Goal: Task Accomplishment & Management: Manage account settings

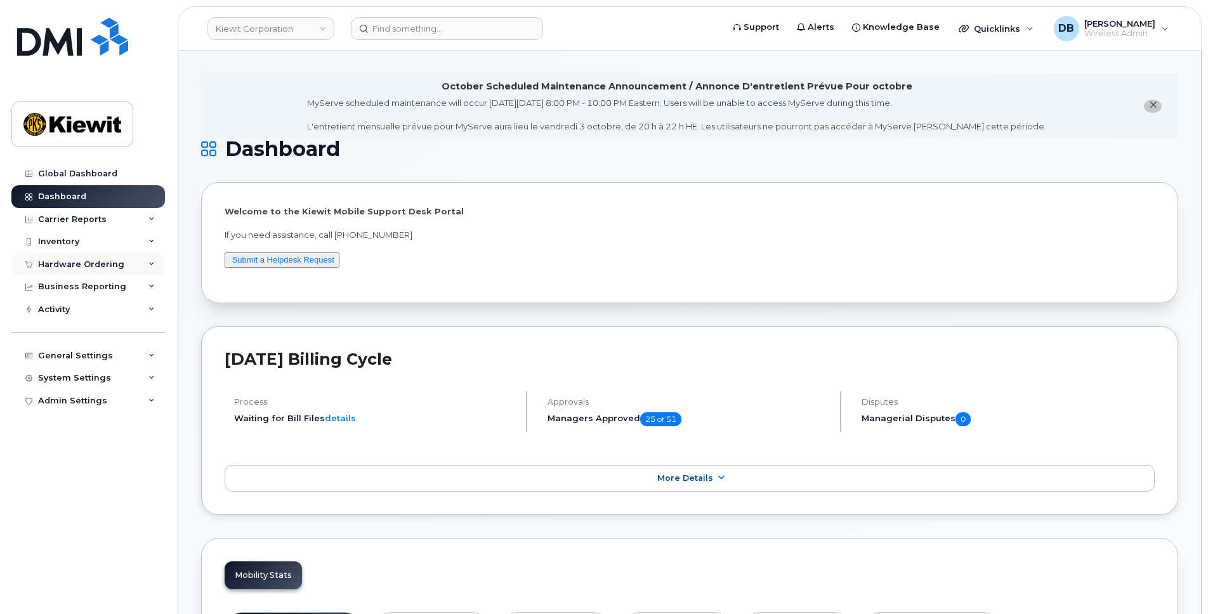
click at [89, 263] on div "Hardware Ordering" at bounding box center [81, 265] width 86 height 10
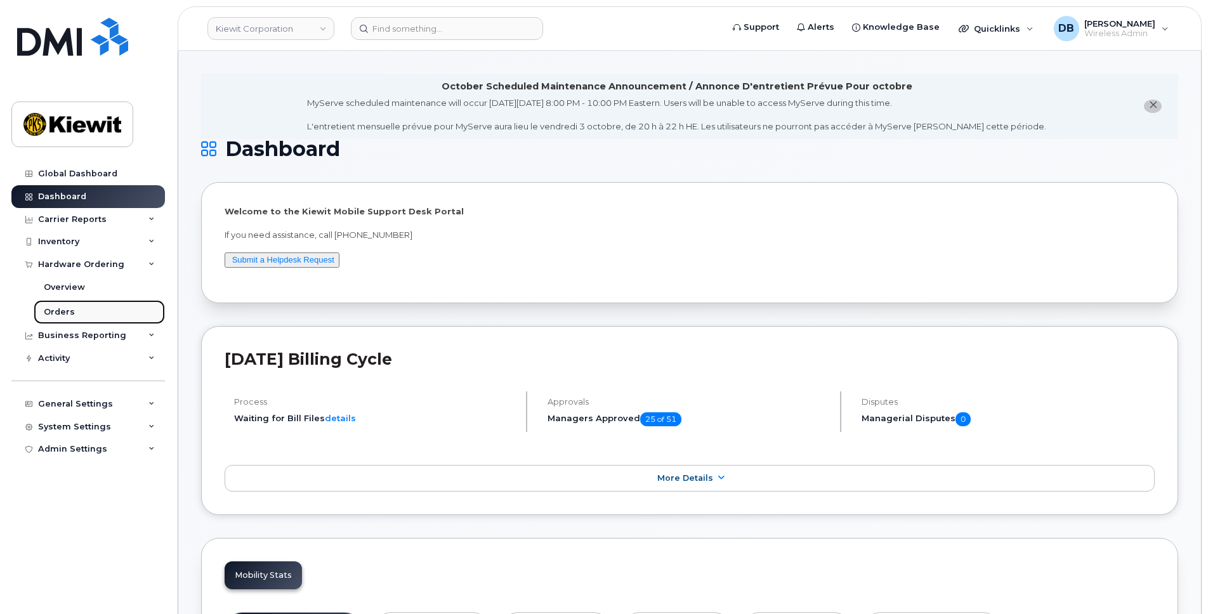
click at [68, 310] on div "Orders" at bounding box center [59, 311] width 31 height 11
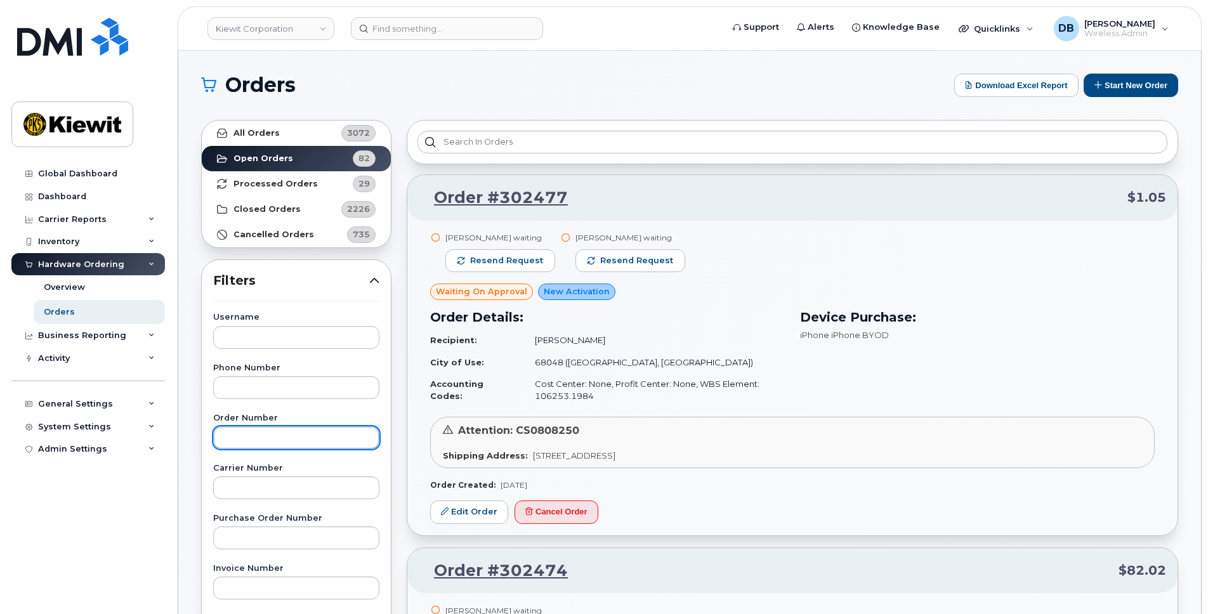
click at [236, 430] on input "text" at bounding box center [296, 437] width 166 height 23
paste input "302473"
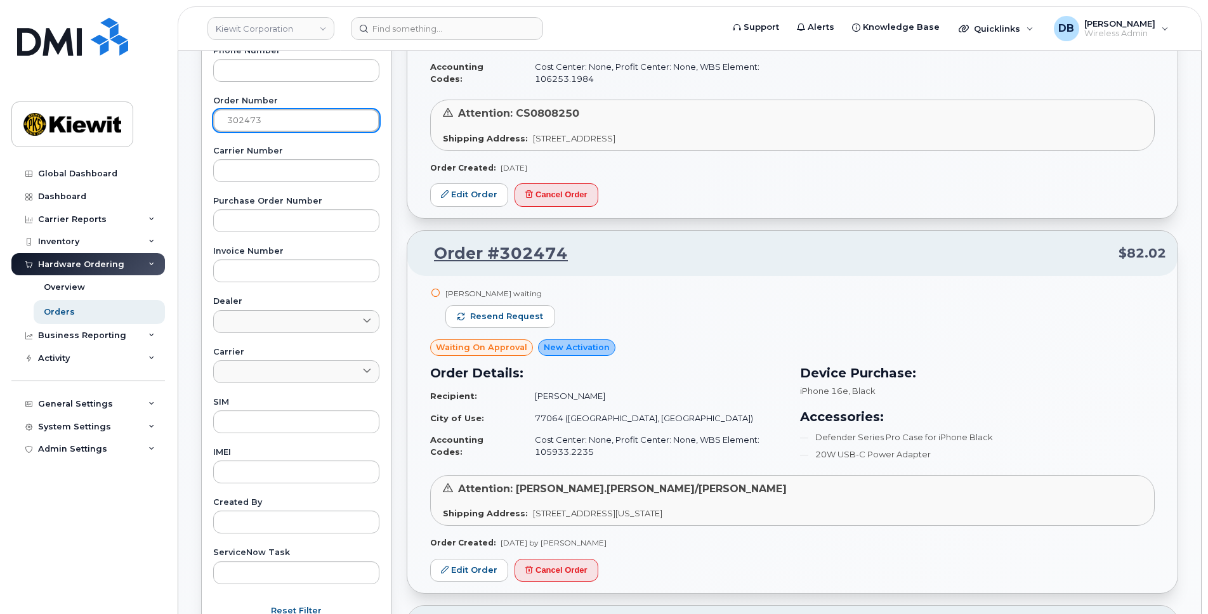
scroll to position [444, 0]
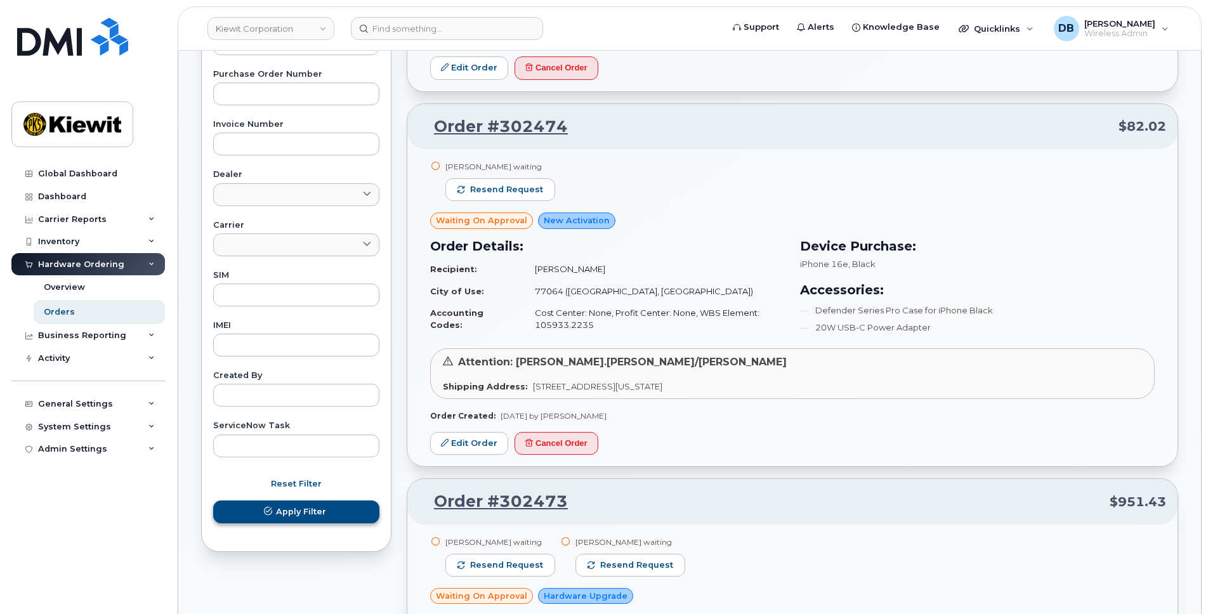
type input "302473"
click at [297, 502] on button "Apply Filter" at bounding box center [296, 512] width 166 height 23
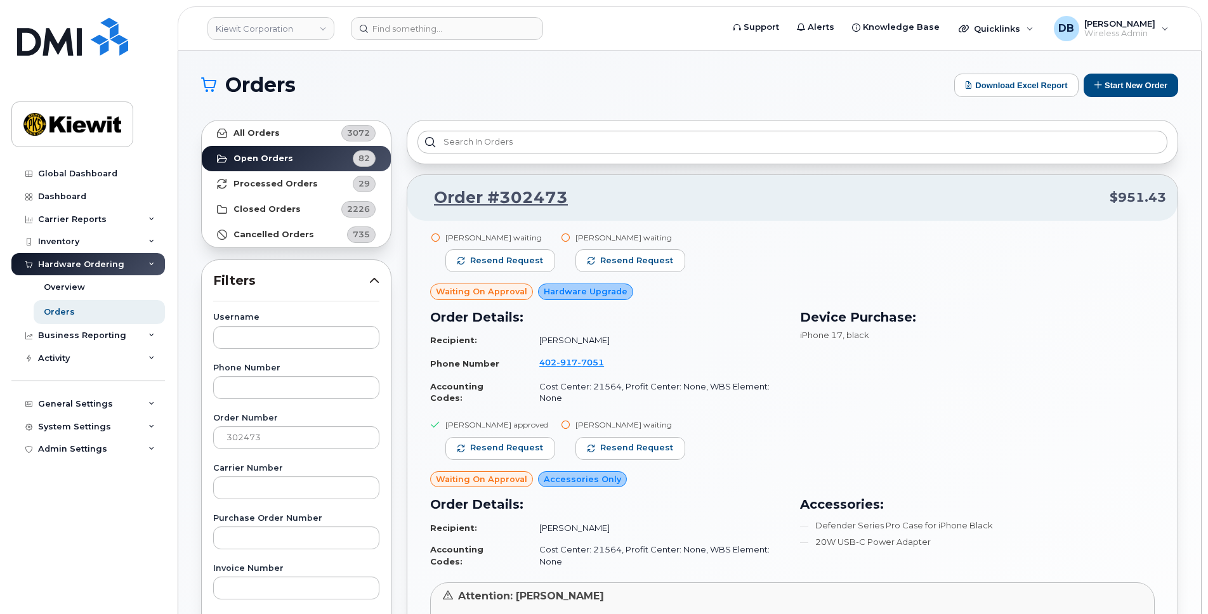
scroll to position [127, 0]
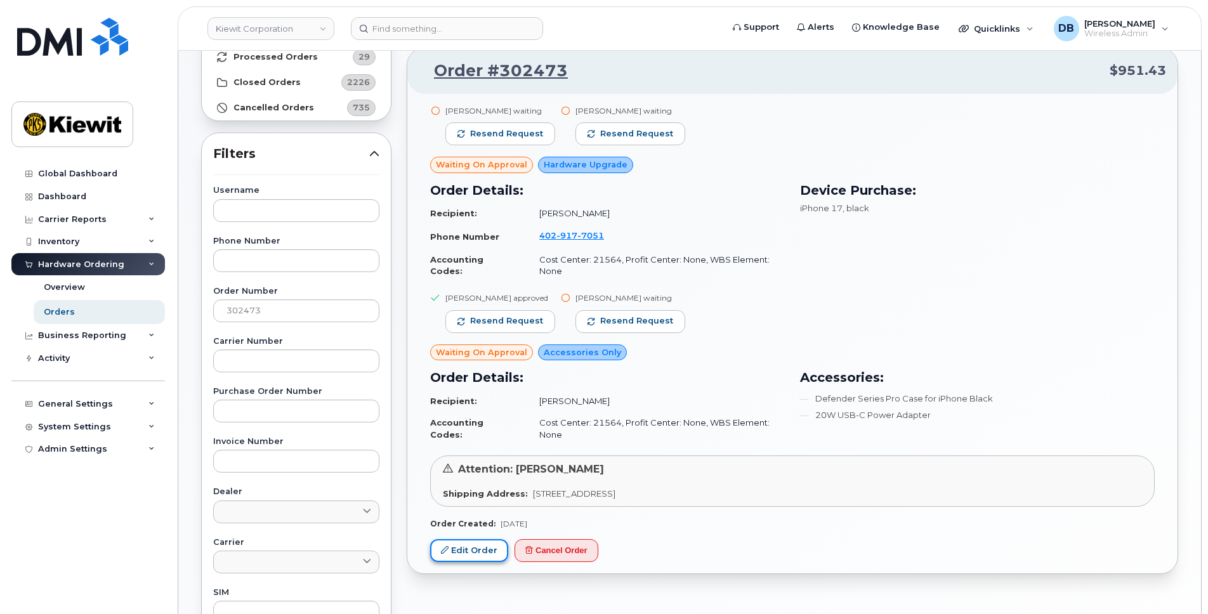
click at [453, 551] on link "Edit Order" at bounding box center [469, 550] width 78 height 23
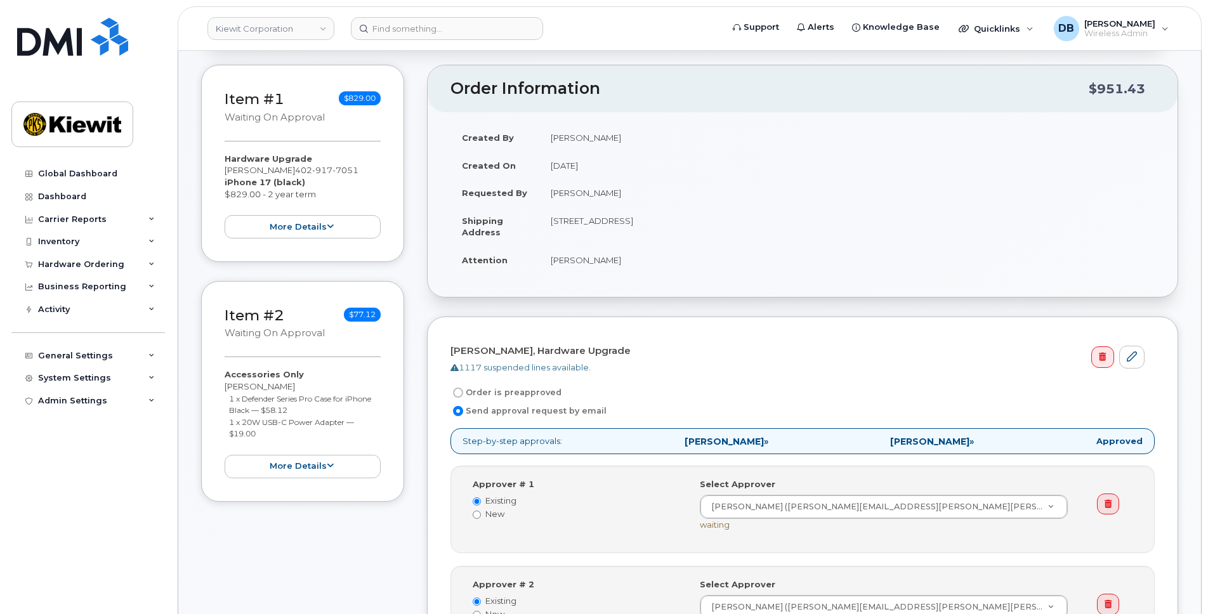
scroll to position [381, 0]
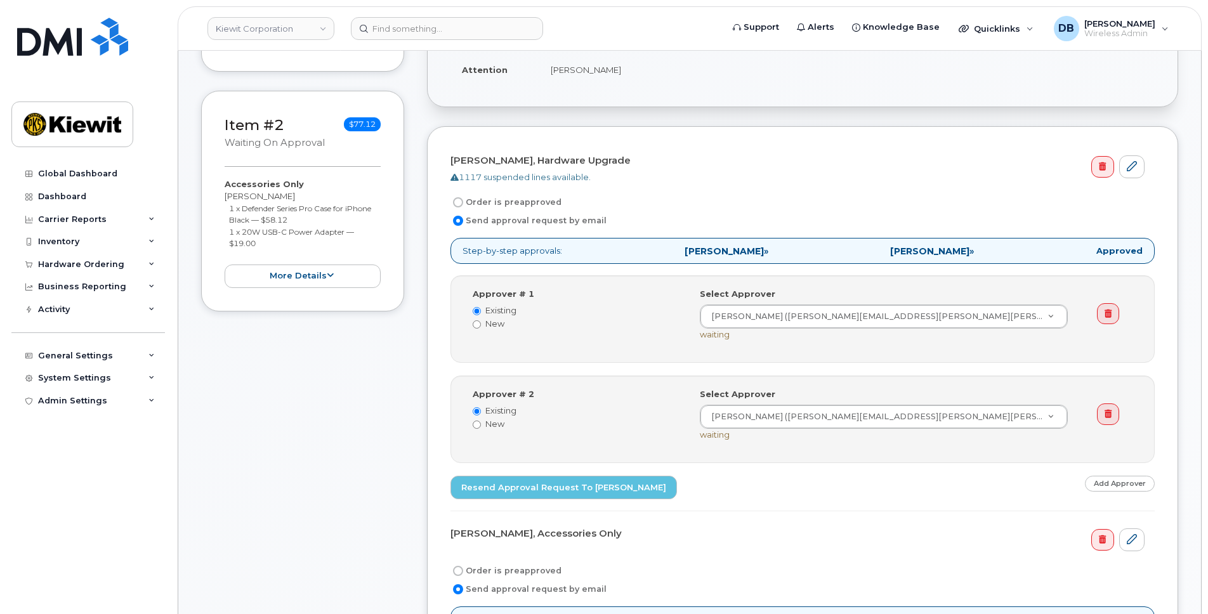
click at [478, 200] on label "Order is preapproved" at bounding box center [506, 202] width 111 height 15
click at [463, 200] on input "Order is preapproved" at bounding box center [458, 202] width 10 height 10
radio input "true"
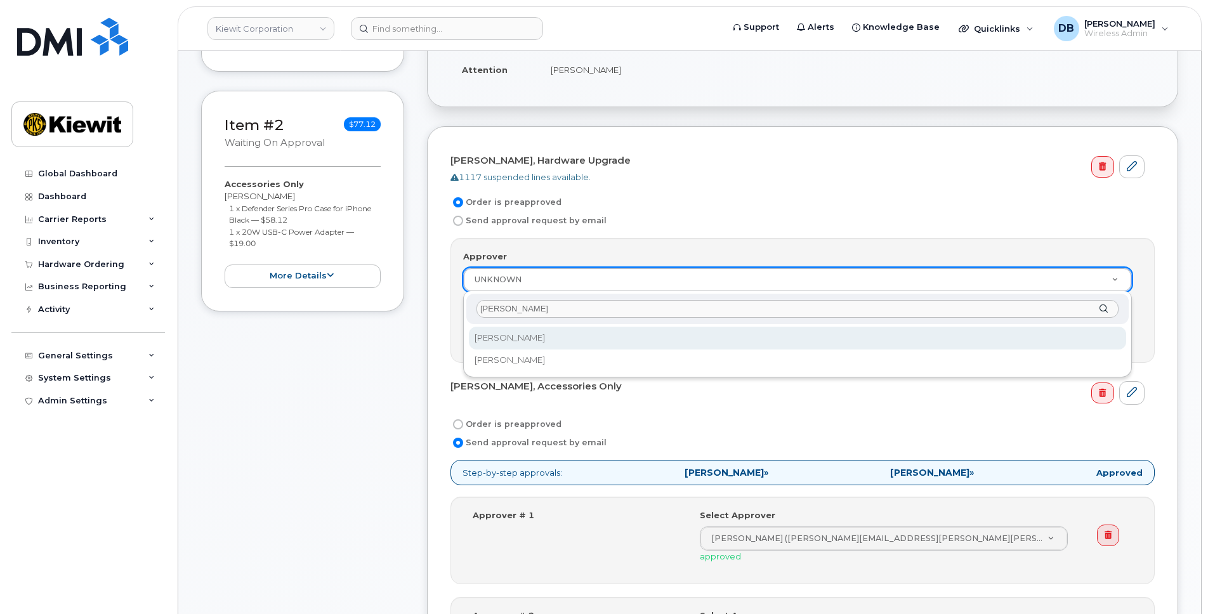
type input "Daniel"
select select "2151910"
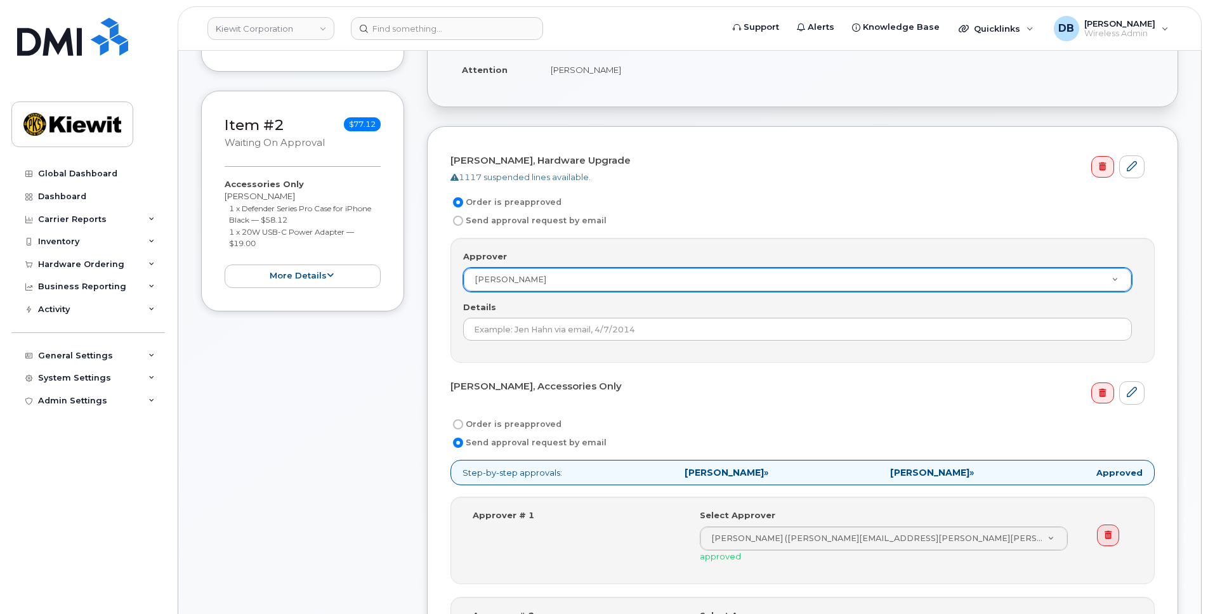
click at [459, 425] on input "Order is preapproved" at bounding box center [458, 424] width 10 height 10
radio input "true"
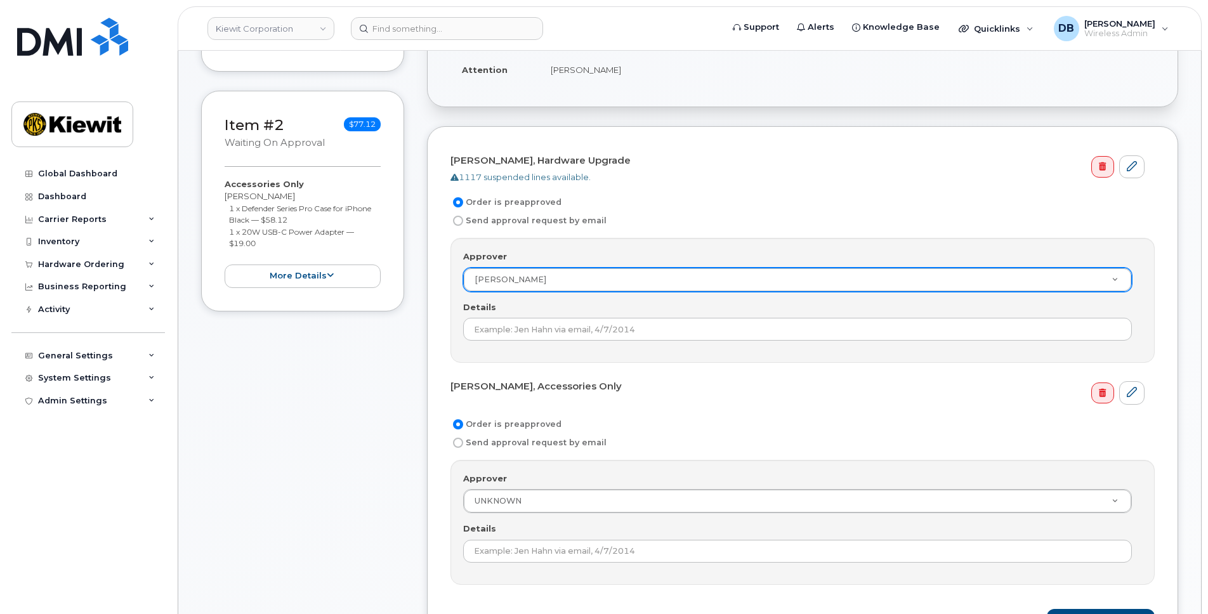
scroll to position [508, 0]
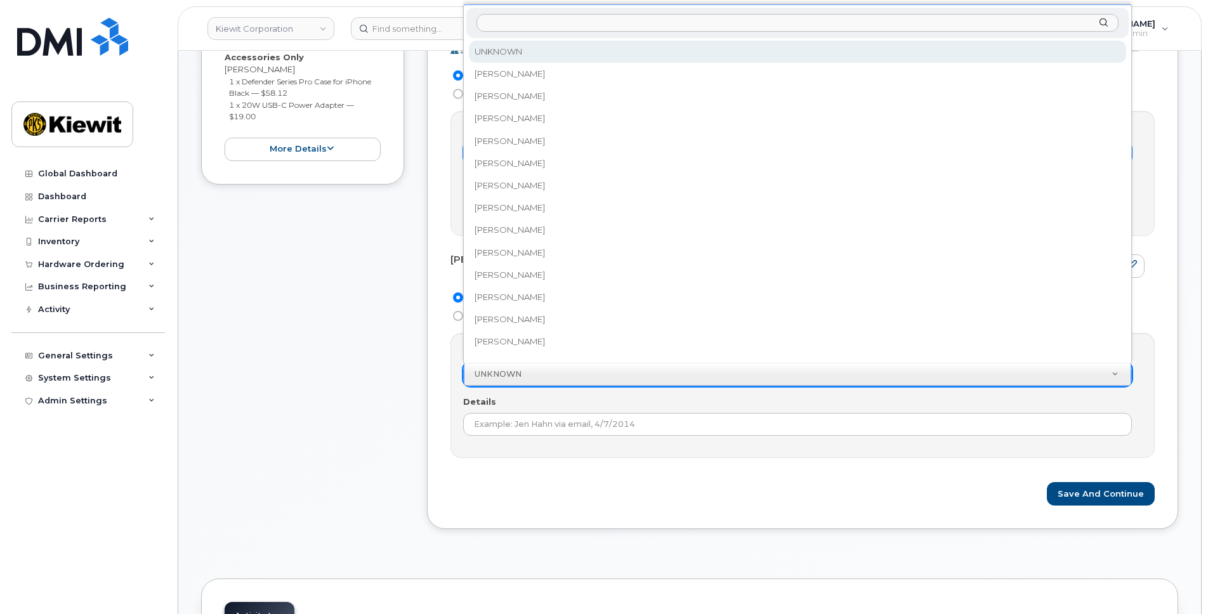
drag, startPoint x: 533, startPoint y: 374, endPoint x: 461, endPoint y: 363, distance: 72.6
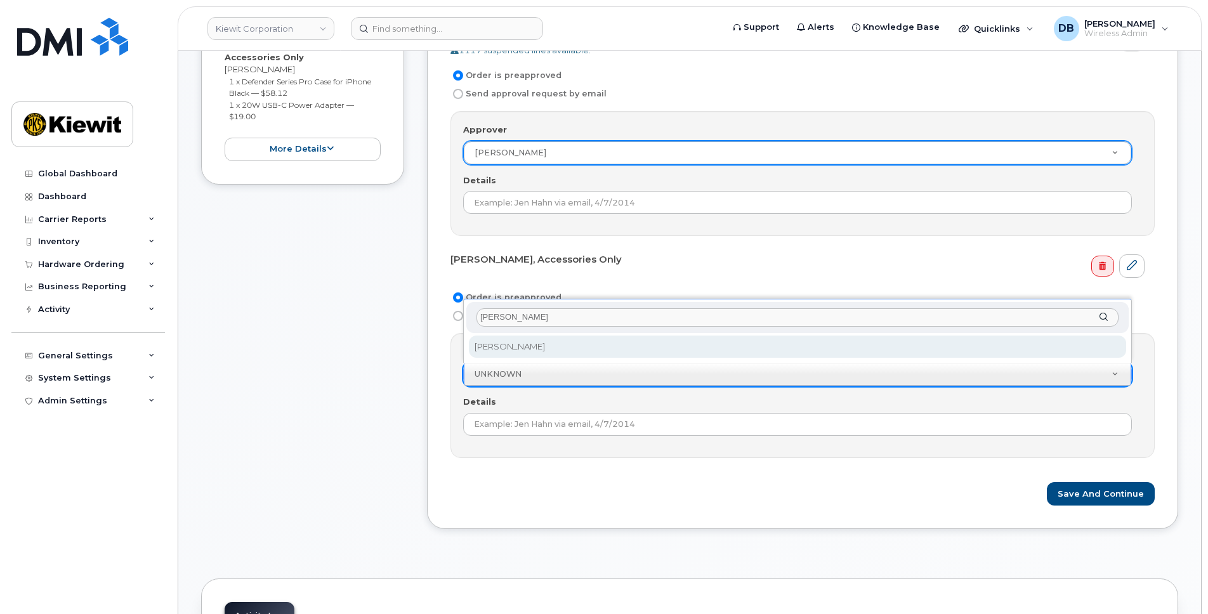
type input "[PERSON_NAME]"
select select "2151910"
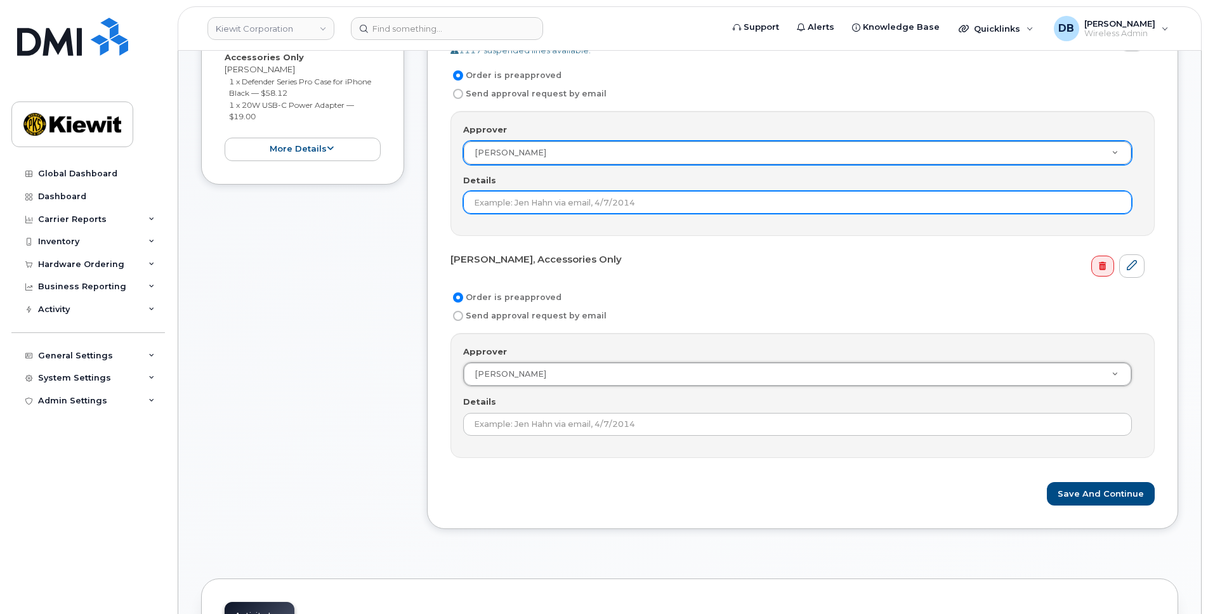
click at [513, 210] on input "Details" at bounding box center [797, 202] width 669 height 23
type input "I ordered it"
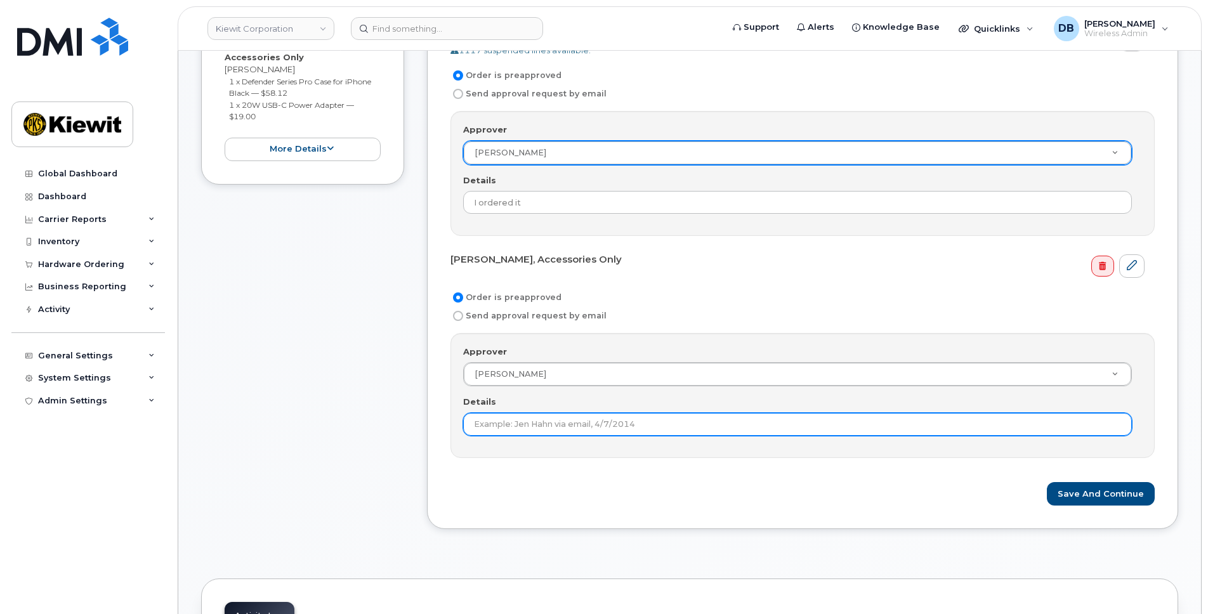
click at [518, 416] on input "Details" at bounding box center [797, 424] width 669 height 23
type input "I ordered it"
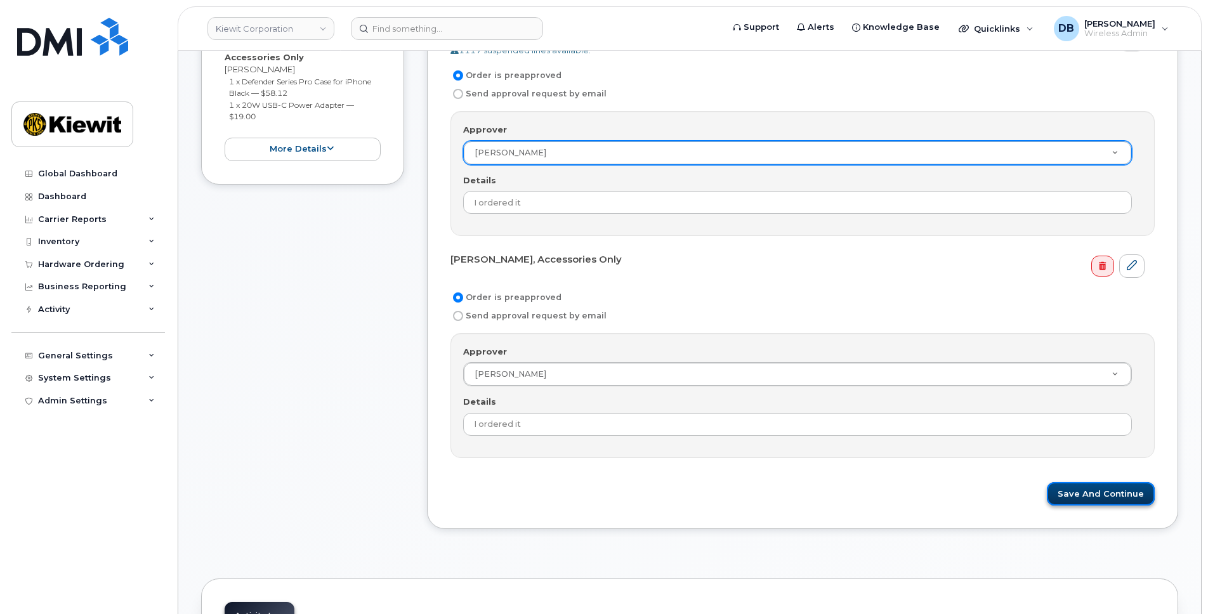
click at [1091, 497] on button "Save and Continue" at bounding box center [1101, 493] width 108 height 23
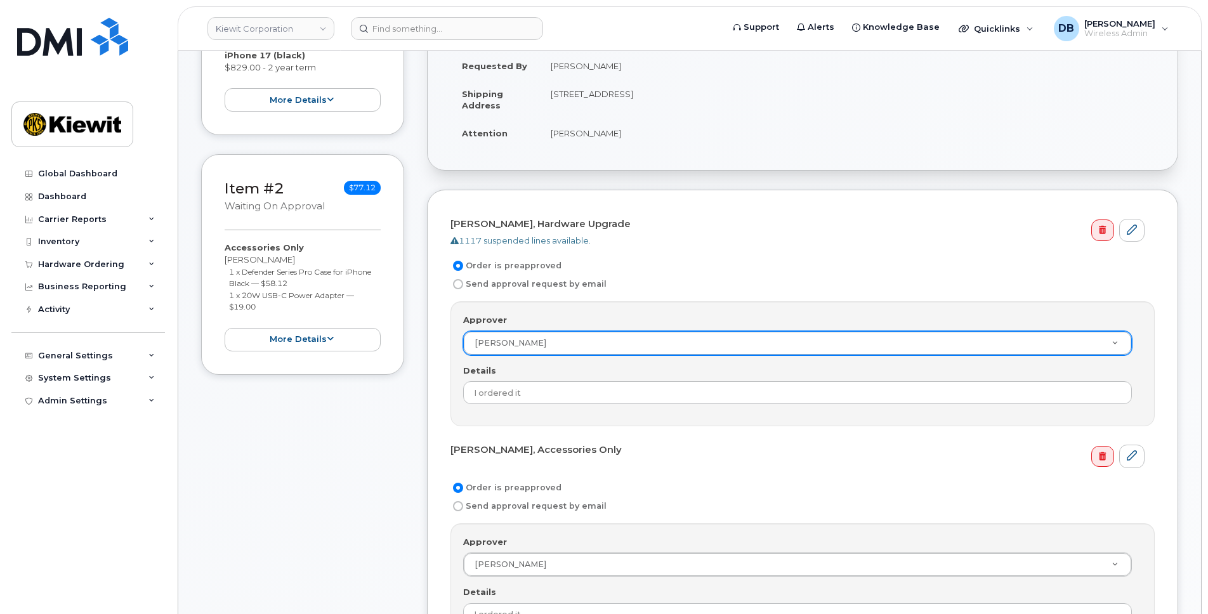
scroll to position [635, 0]
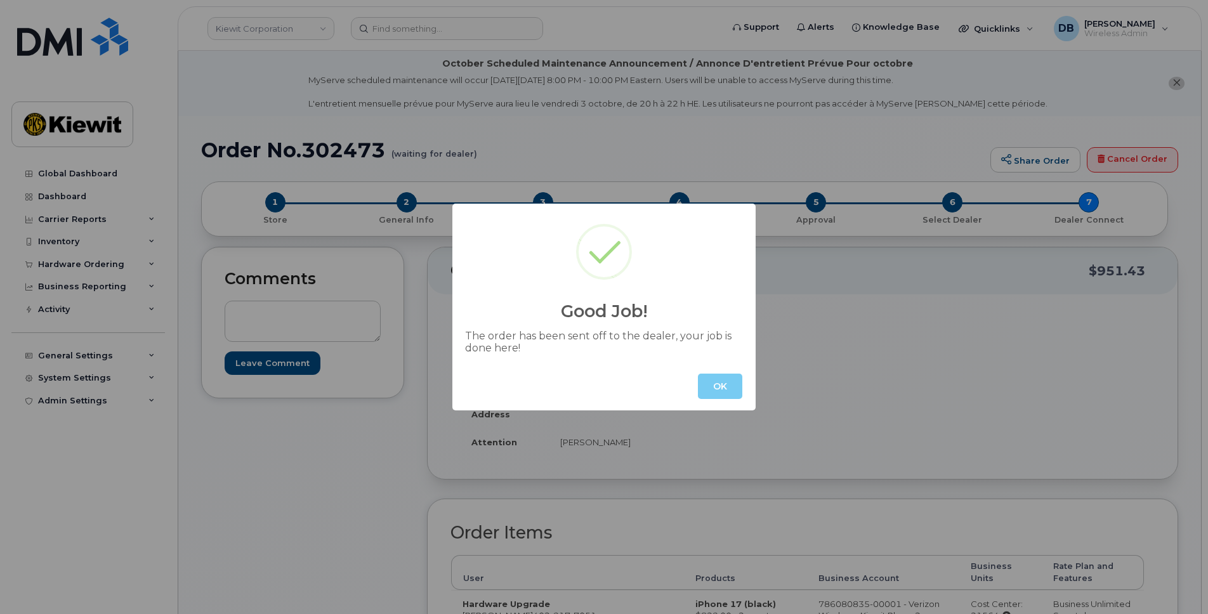
click at [713, 388] on button "OK" at bounding box center [720, 386] width 44 height 25
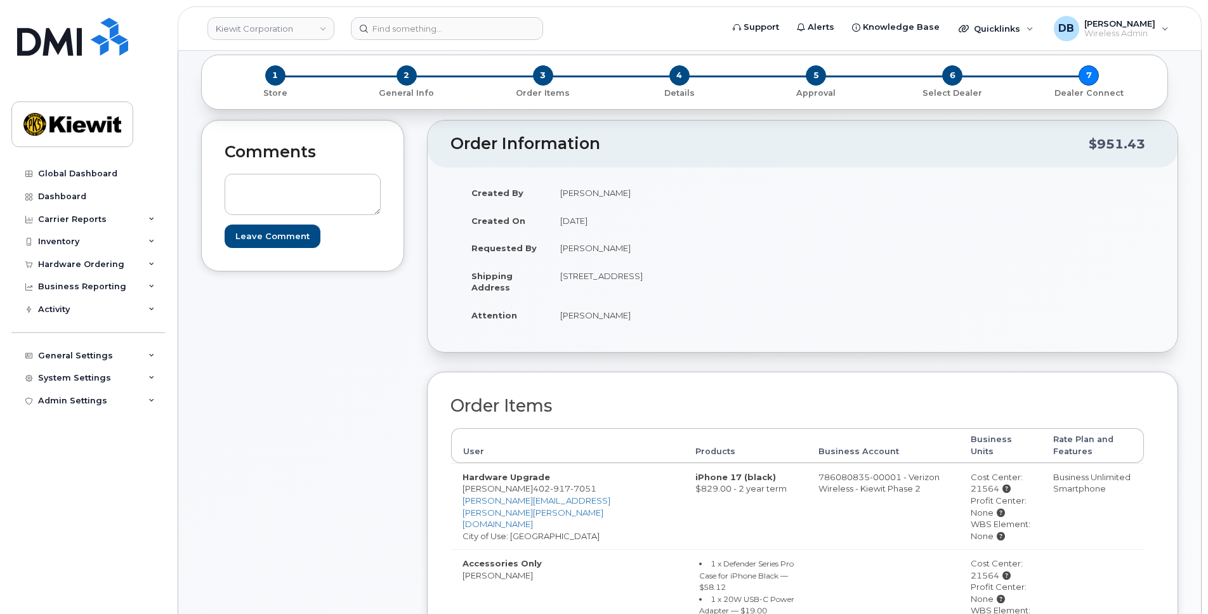
scroll to position [63, 0]
